Goal: Find specific page/section: Find specific page/section

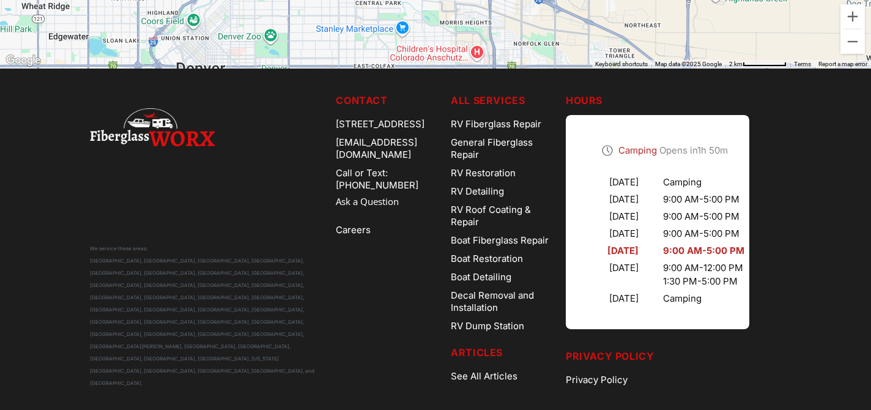
scroll to position [3871, 0]
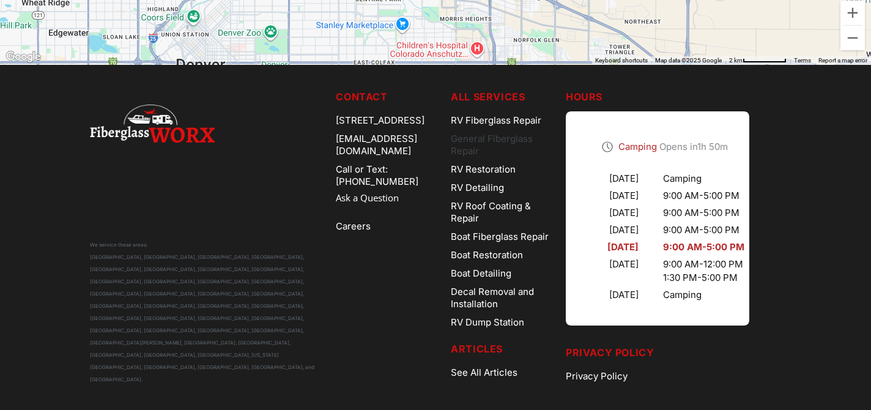
click at [485, 138] on link "General Fiberglass Repair" at bounding box center [503, 145] width 105 height 31
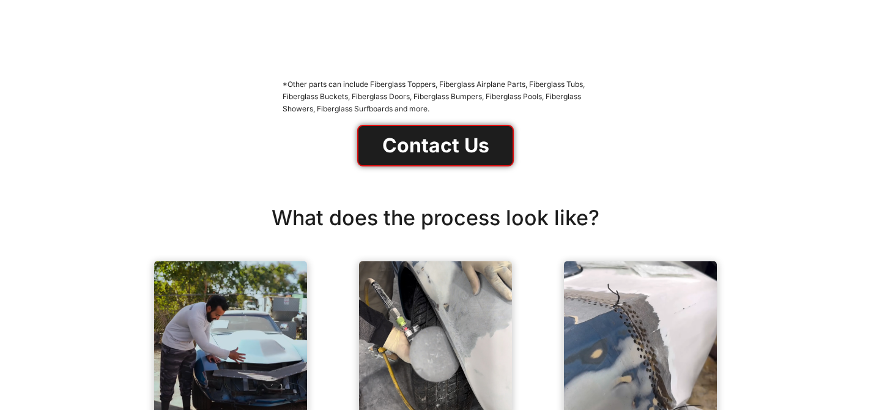
scroll to position [693, 0]
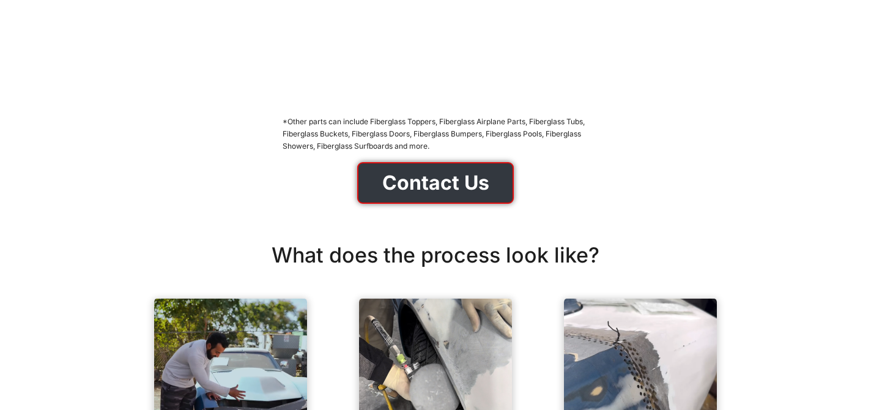
click at [440, 175] on link "Contact Us" at bounding box center [435, 183] width 157 height 42
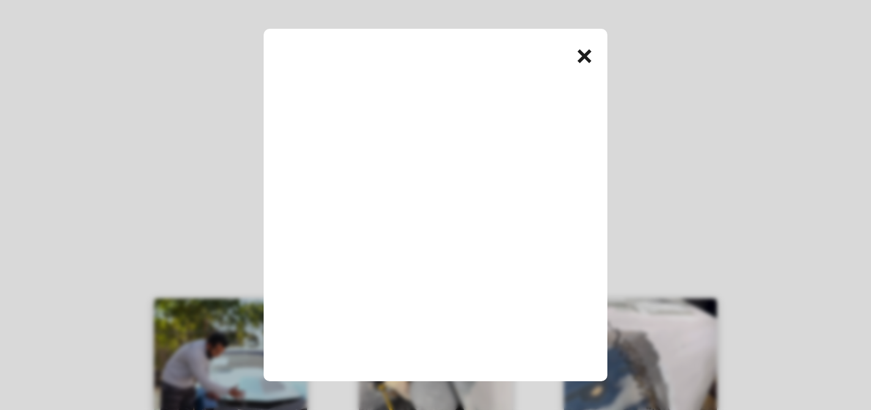
click at [586, 53] on div "+" at bounding box center [586, 54] width 24 height 24
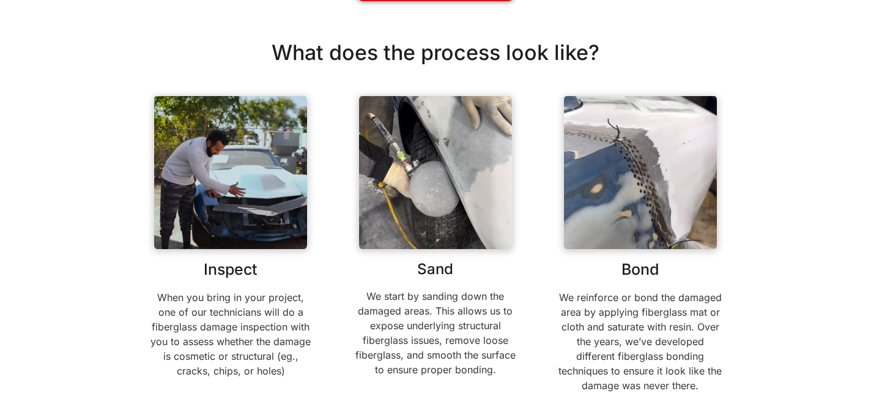
scroll to position [897, 0]
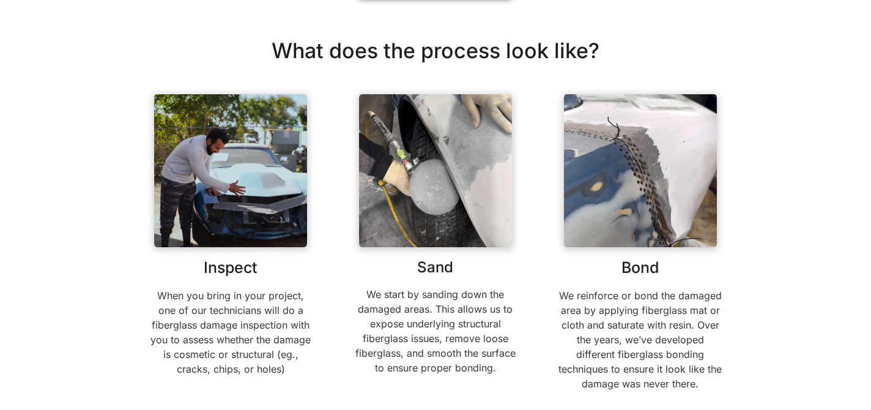
click at [606, 182] on img at bounding box center [640, 170] width 153 height 153
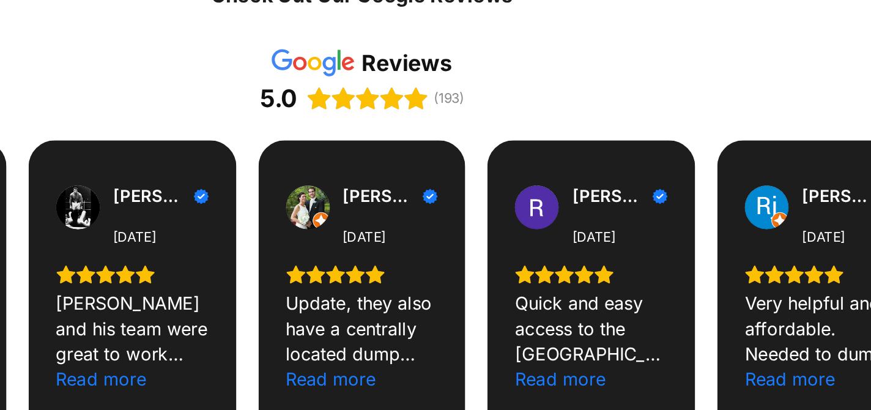
scroll to position [1612, 0]
